Goal: Information Seeking & Learning: Learn about a topic

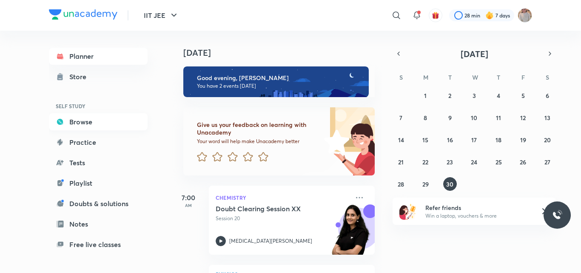
click at [85, 126] on link "Browse" at bounding box center [98, 121] width 99 height 17
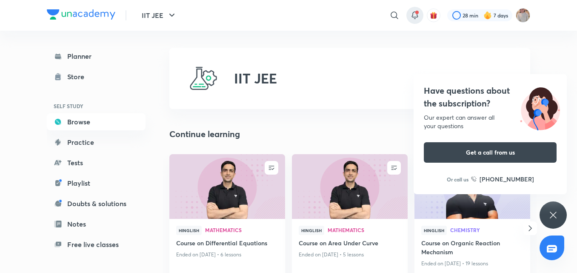
click at [408, 20] on div at bounding box center [414, 15] width 17 height 17
